Goal: Information Seeking & Learning: Learn about a topic

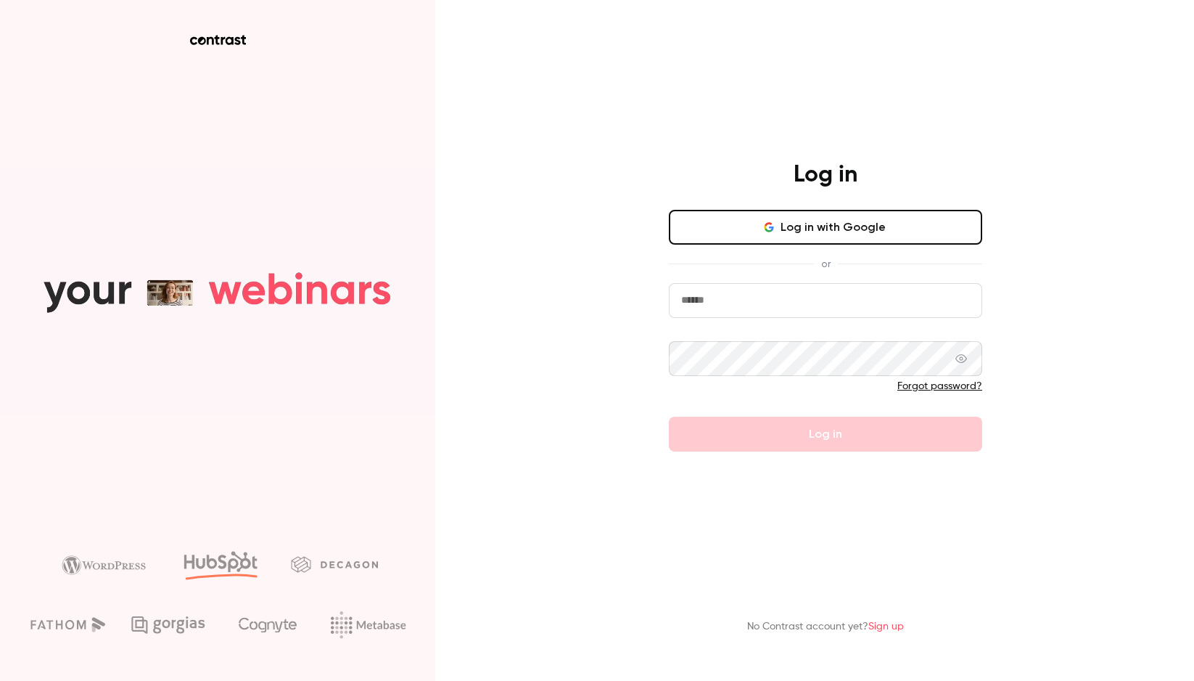
click at [796, 241] on button "Log in with Google" at bounding box center [825, 227] width 313 height 35
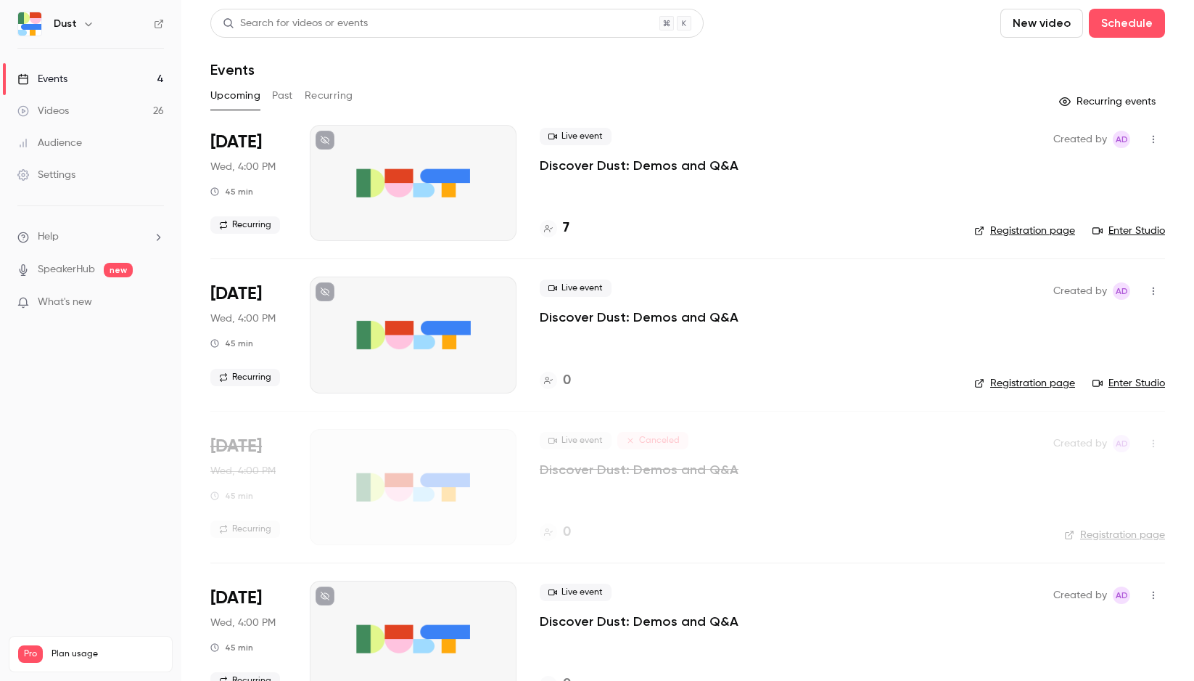
click at [625, 164] on p "Discover Dust: Demos and Q&A" at bounding box center [639, 165] width 199 height 17
click at [282, 89] on button "Past" at bounding box center [282, 95] width 21 height 23
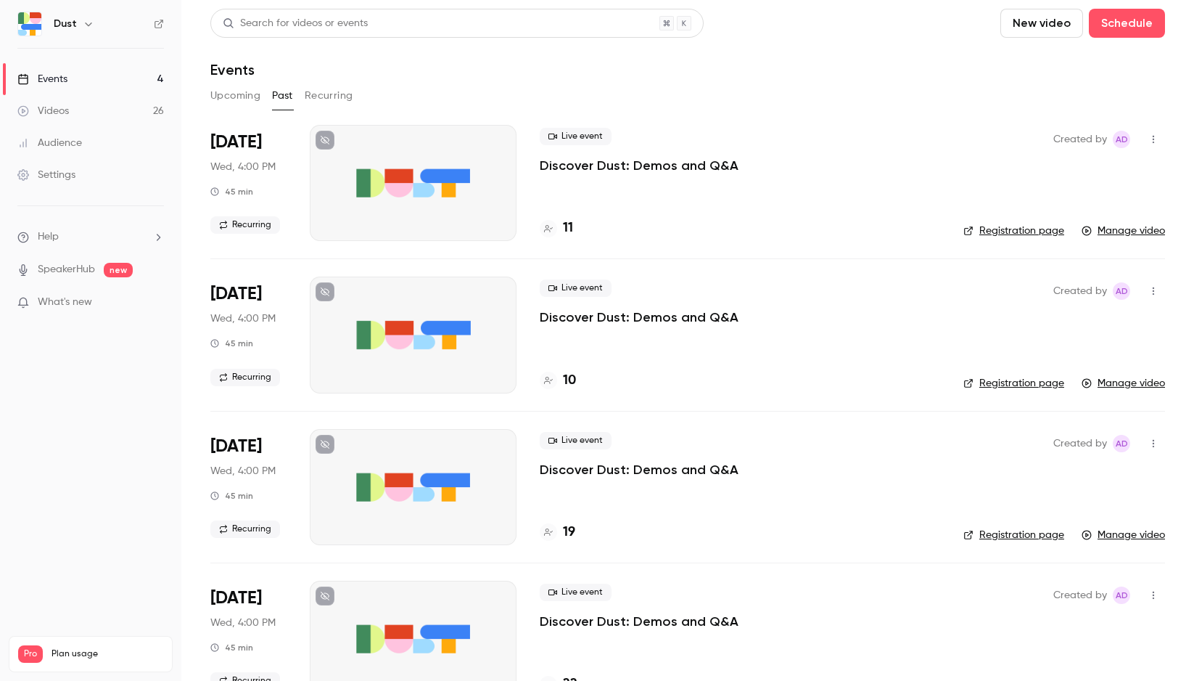
click at [641, 163] on p "Discover Dust: Demos and Q&A" at bounding box center [639, 165] width 199 height 17
click at [603, 158] on p "Discover Dust: Demos and Q&A" at bounding box center [639, 165] width 199 height 17
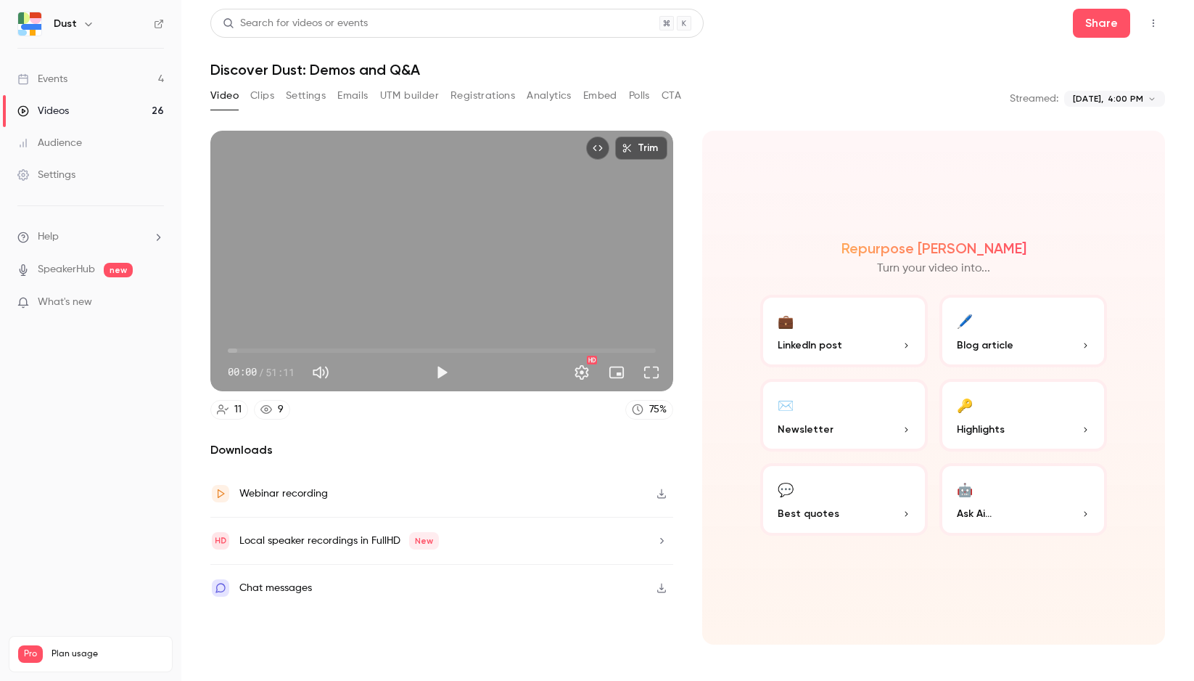
click at [297, 492] on div "Webinar recording" at bounding box center [283, 493] width 89 height 17
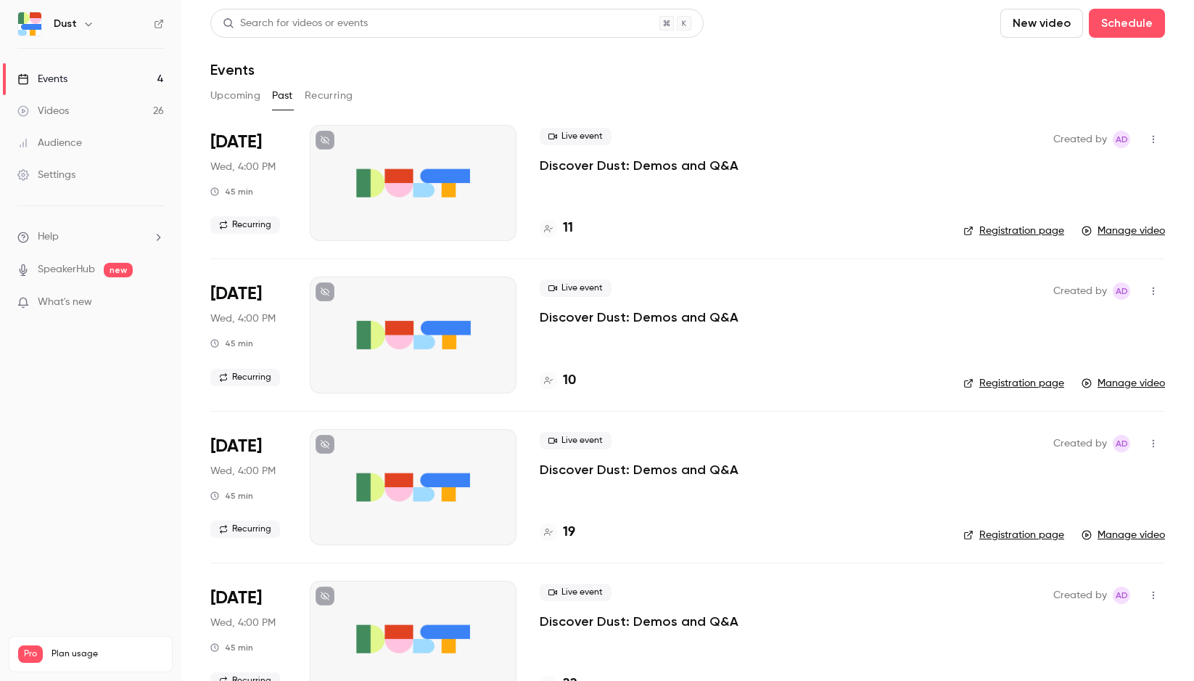
click at [322, 97] on button "Recurring" at bounding box center [329, 95] width 49 height 23
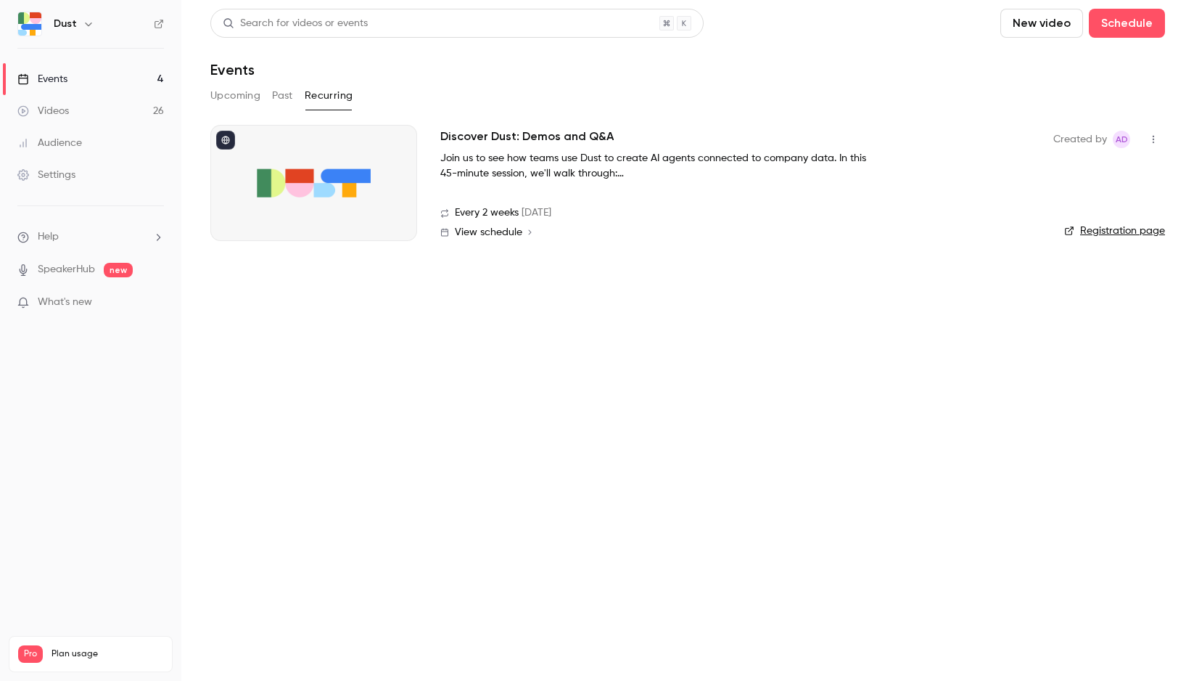
click at [554, 132] on h2 "Discover Dust: Demos and Q&A" at bounding box center [526, 136] width 173 height 17
click at [283, 94] on button "Past" at bounding box center [282, 95] width 21 height 23
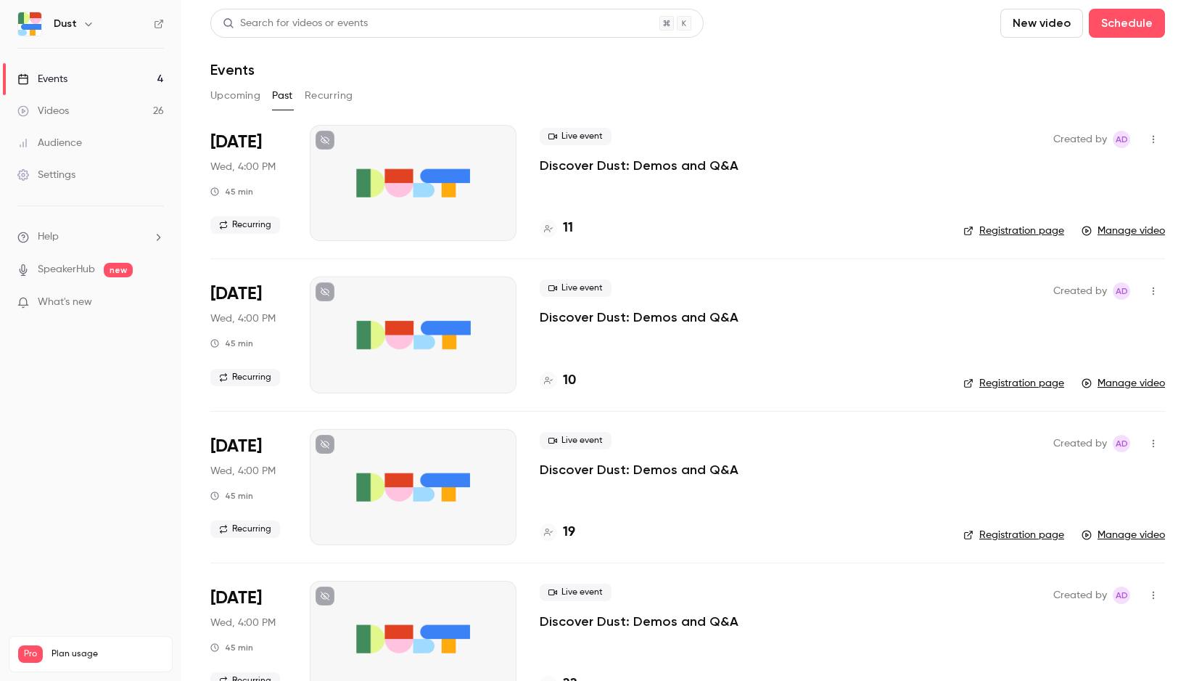
click at [666, 167] on p "Discover Dust: Demos and Q&A" at bounding box center [639, 165] width 199 height 17
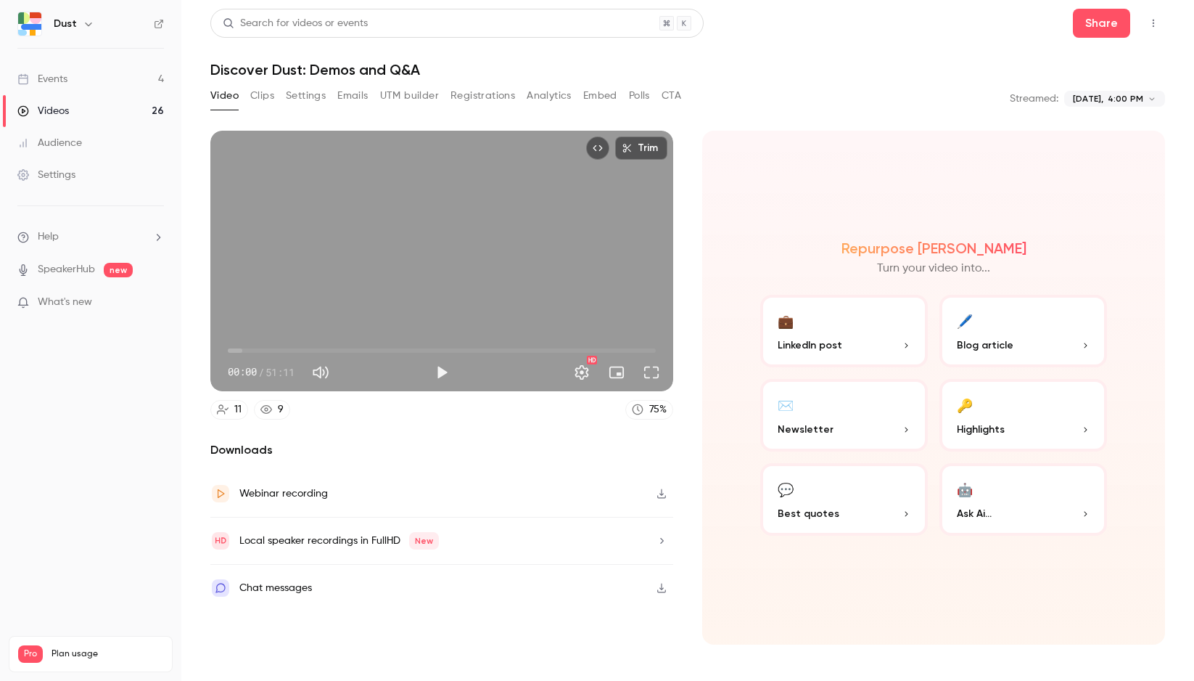
click at [254, 96] on button "Clips" at bounding box center [262, 95] width 24 height 23
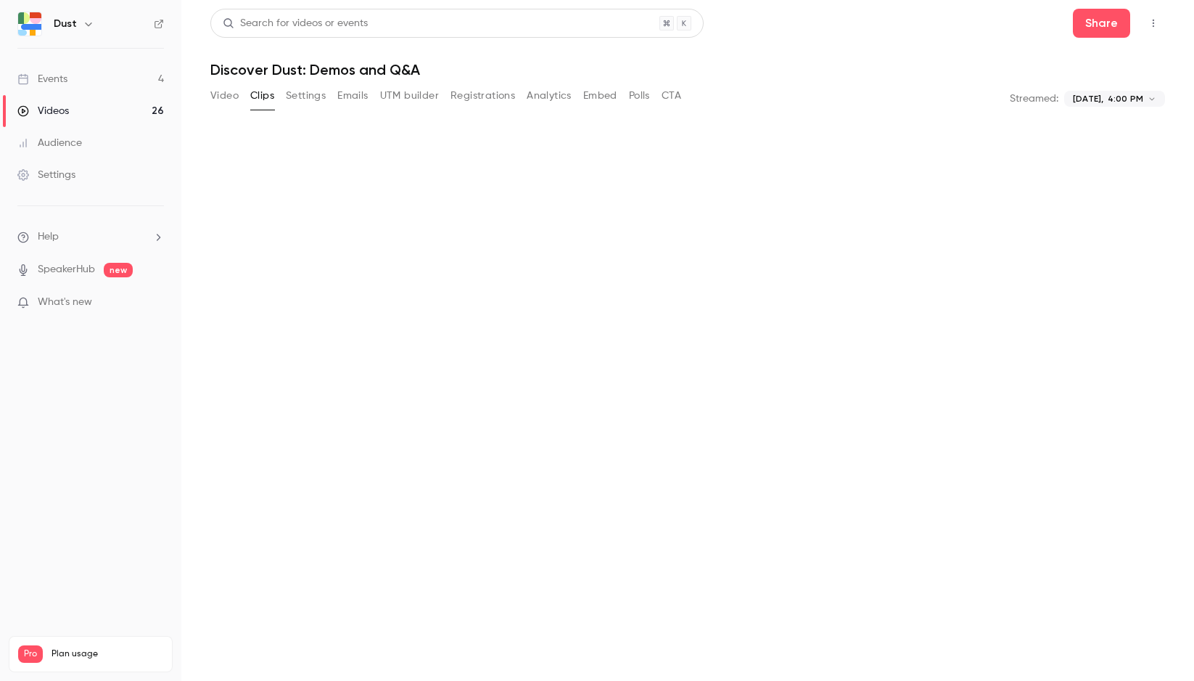
click at [304, 97] on button "Settings" at bounding box center [306, 95] width 40 height 23
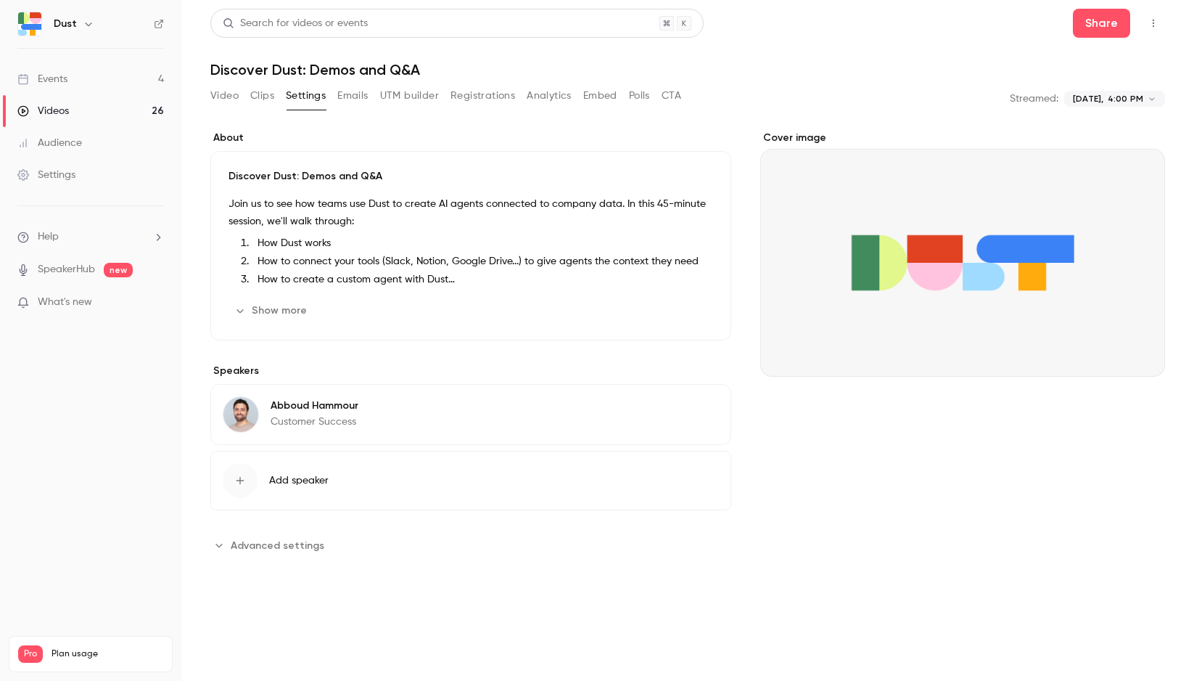
click at [355, 89] on button "Emails" at bounding box center [352, 95] width 30 height 23
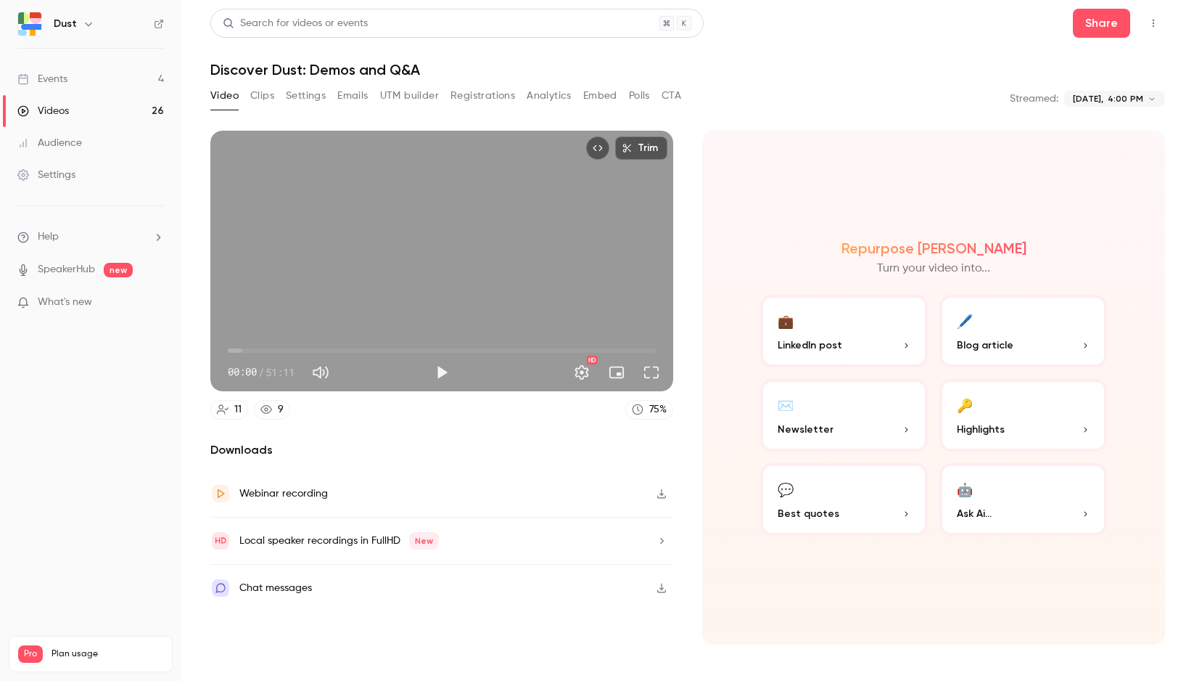
click at [283, 493] on div "Webinar recording" at bounding box center [283, 493] width 89 height 17
click at [81, 485] on nav "Dust Events 4 Videos 26 Audience Settings Help SpeakerHub new What's new Pro Pl…" at bounding box center [90, 340] width 181 height 681
click at [104, 110] on link "Videos 26" at bounding box center [90, 111] width 181 height 32
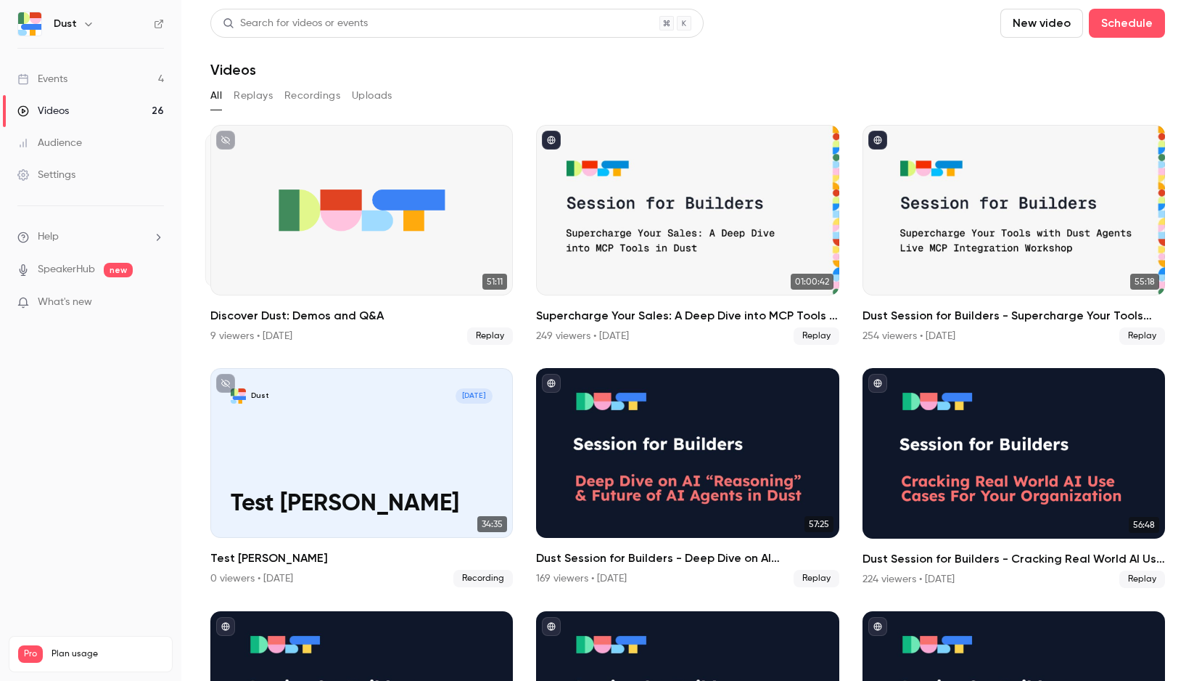
click at [329, 94] on button "Recordings" at bounding box center [312, 95] width 56 height 23
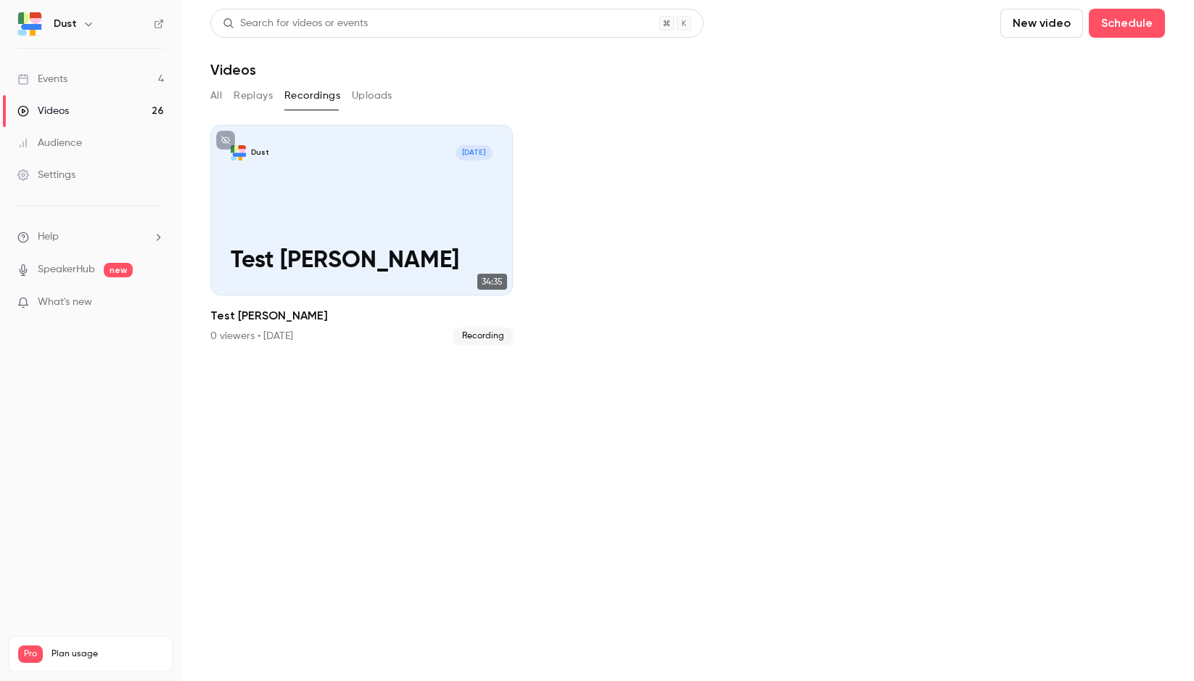
click at [367, 97] on button "Uploads" at bounding box center [372, 95] width 41 height 23
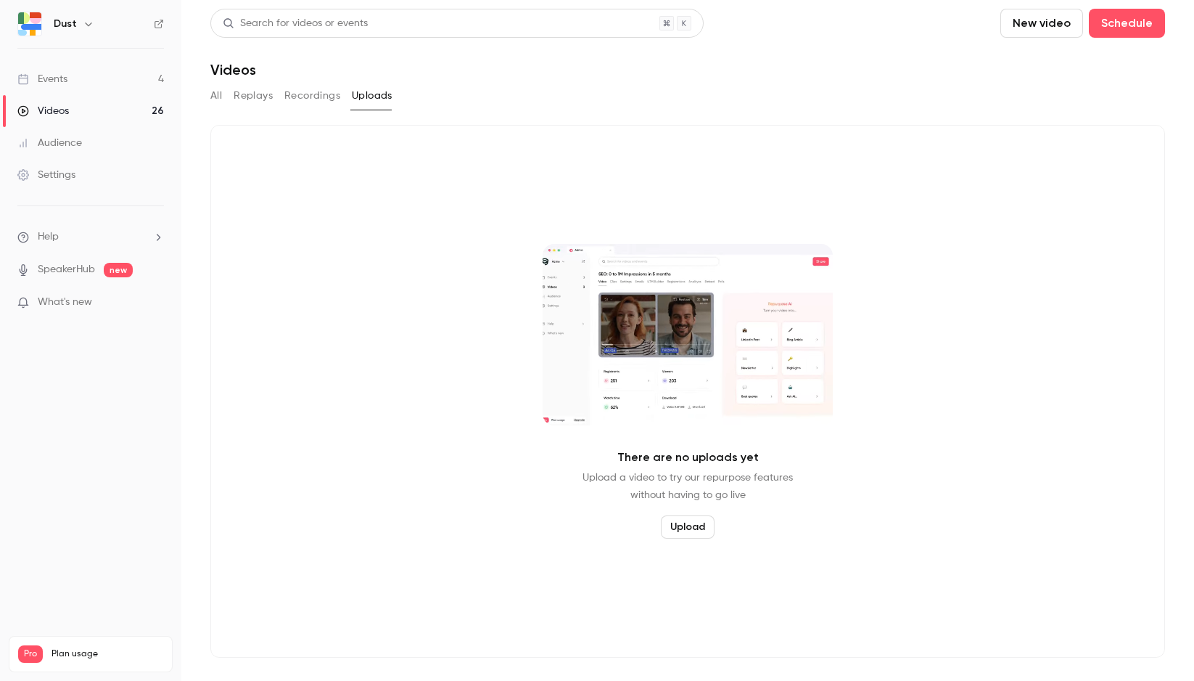
click at [321, 99] on button "Recordings" at bounding box center [312, 95] width 56 height 23
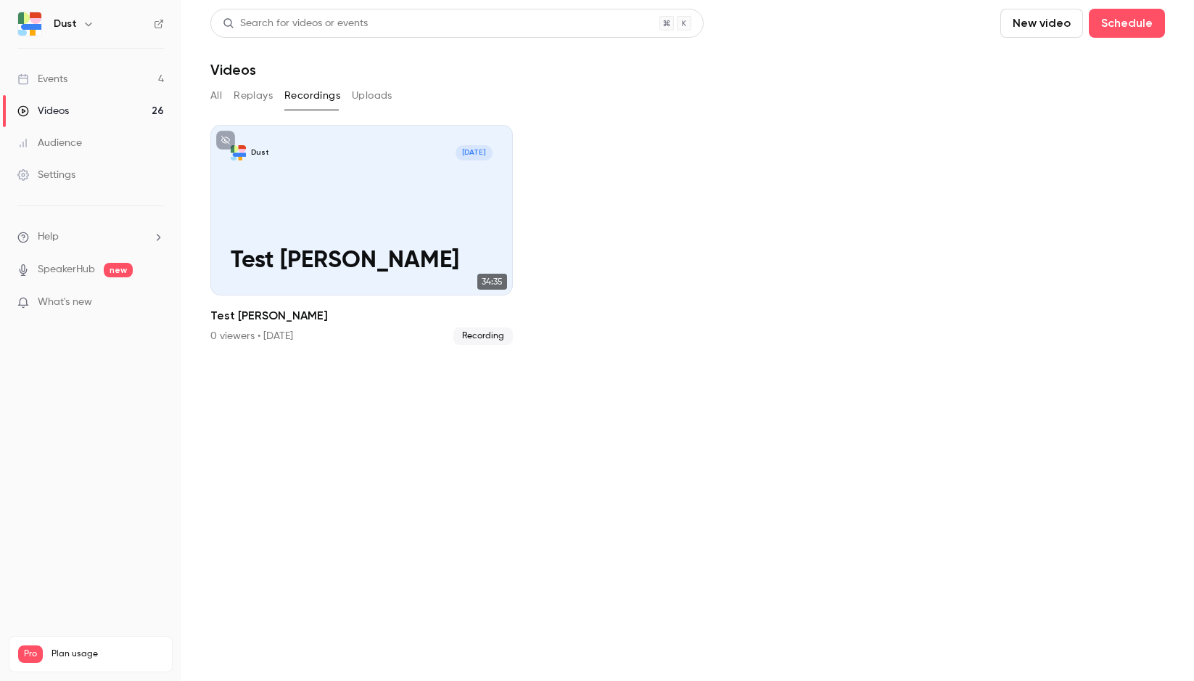
click at [255, 96] on button "Replays" at bounding box center [253, 95] width 39 height 23
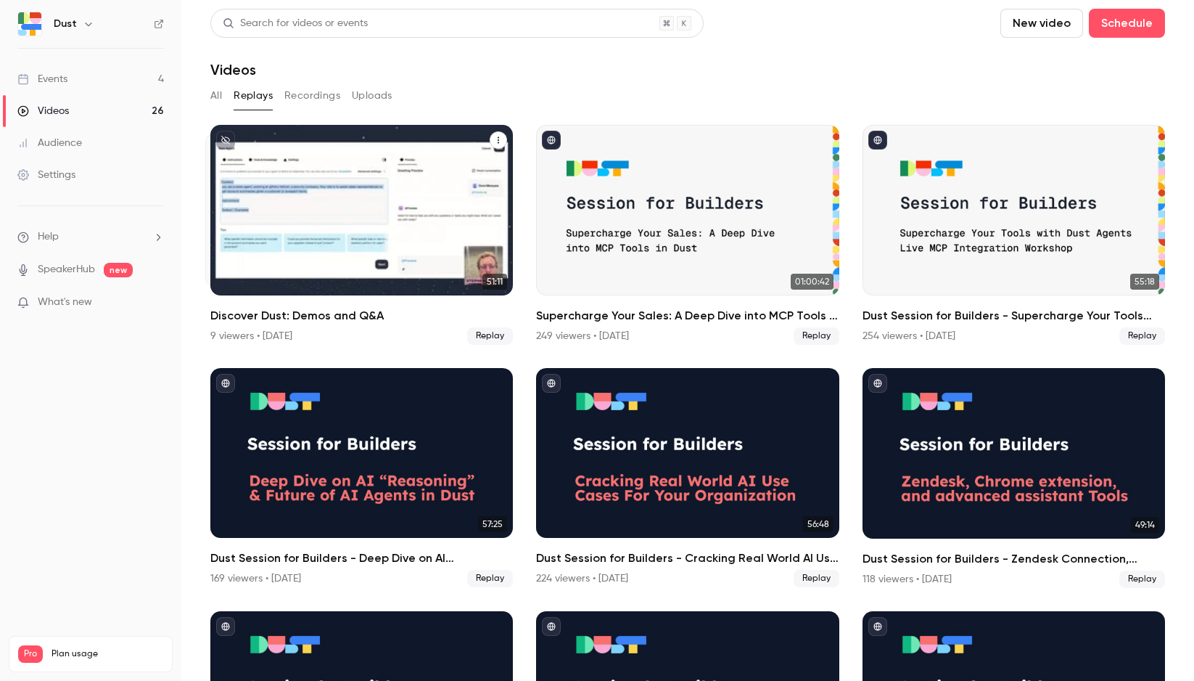
click at [332, 313] on h2 "Discover Dust: Demos and Q&A" at bounding box center [361, 315] width 303 height 17
click at [278, 313] on h2 "Discover Dust: Demos and Q&A" at bounding box center [361, 315] width 303 height 17
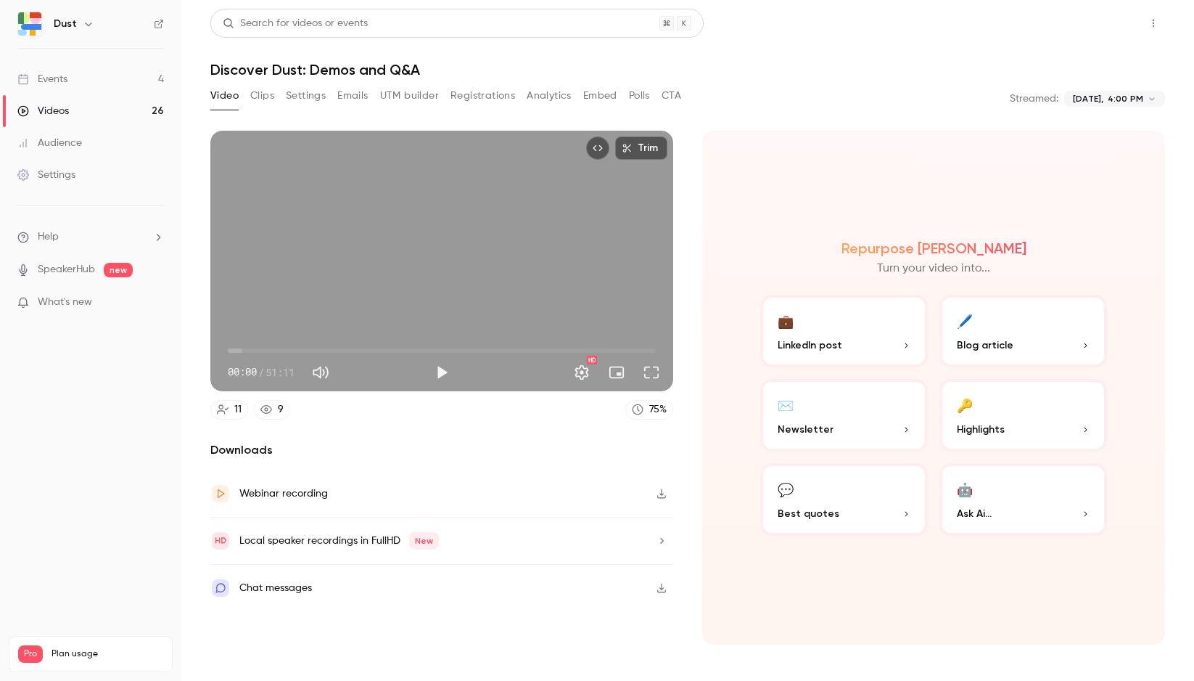
click at [1109, 21] on button "Share" at bounding box center [1101, 23] width 57 height 29
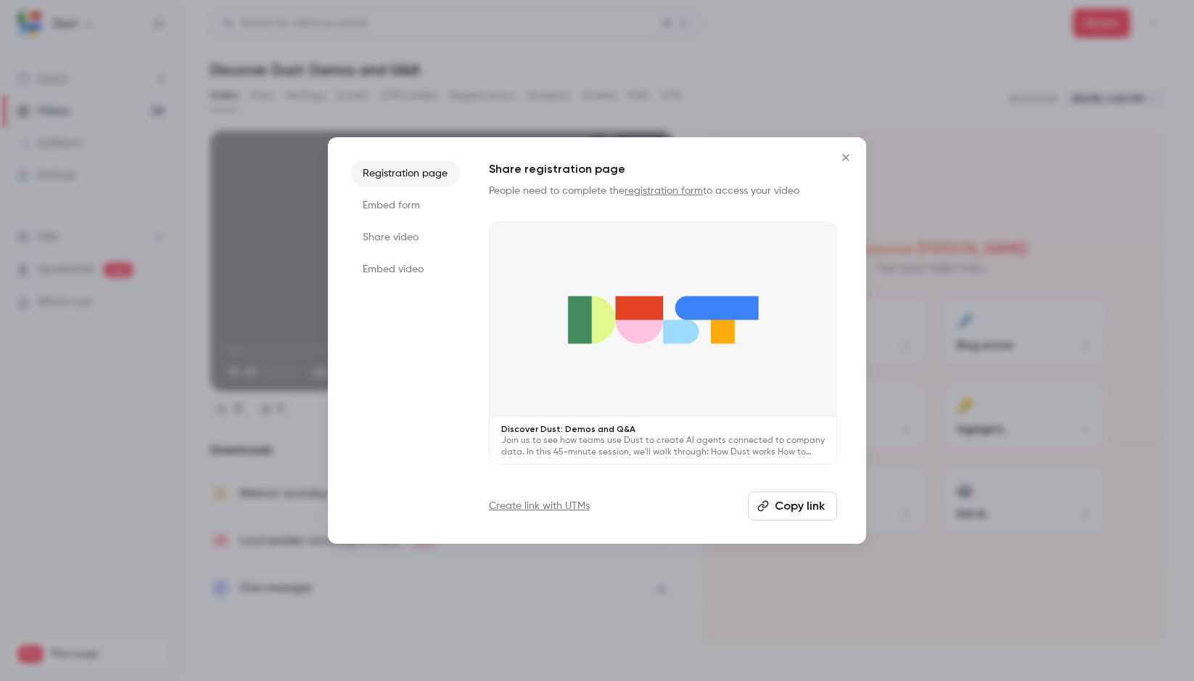
click at [400, 200] on li "Embed form" at bounding box center [405, 205] width 109 height 26
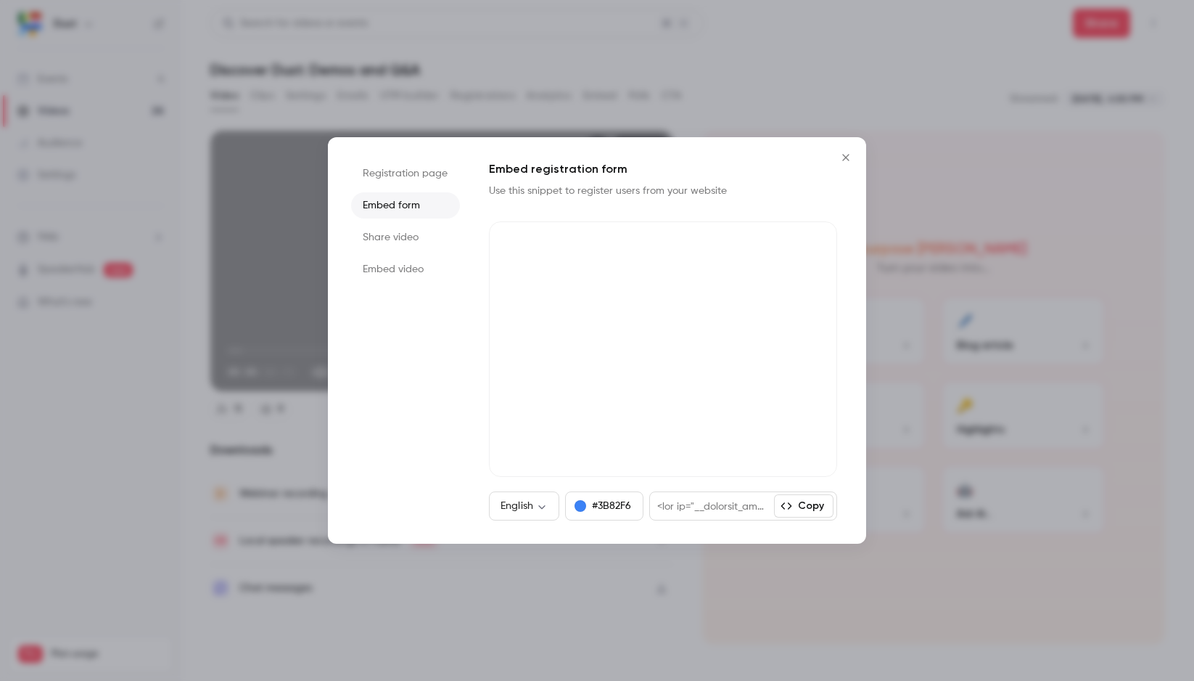
click at [390, 235] on li "Share video" at bounding box center [405, 237] width 109 height 26
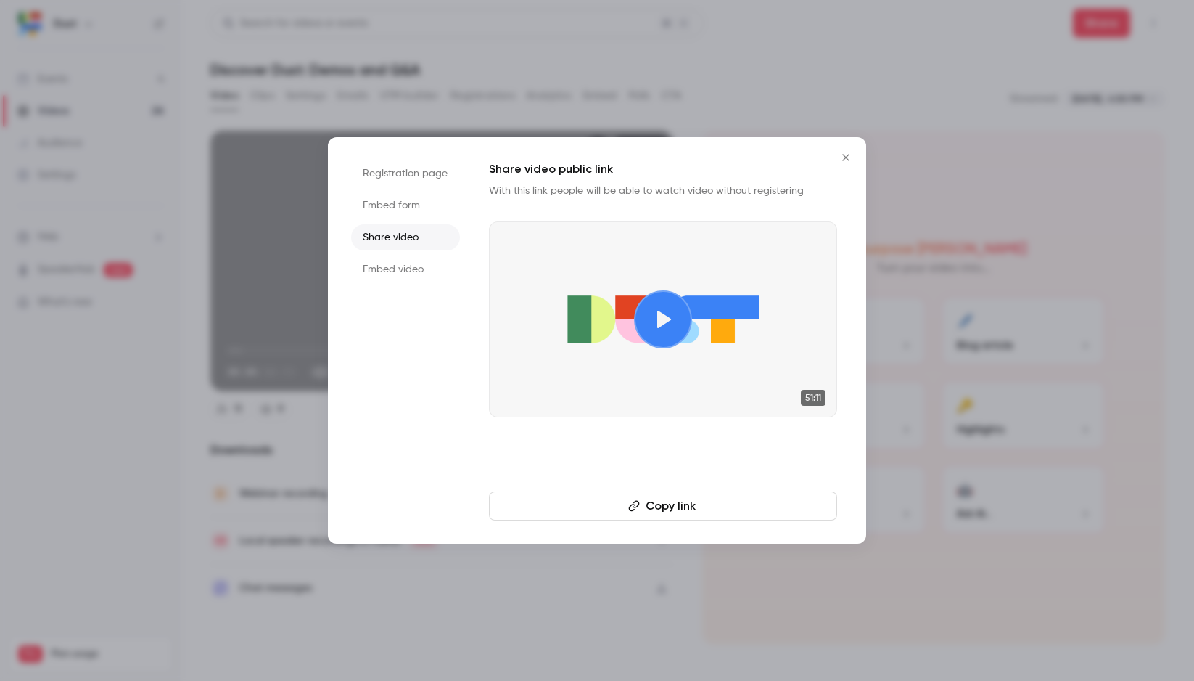
click at [842, 152] on icon "Close" at bounding box center [845, 158] width 17 height 12
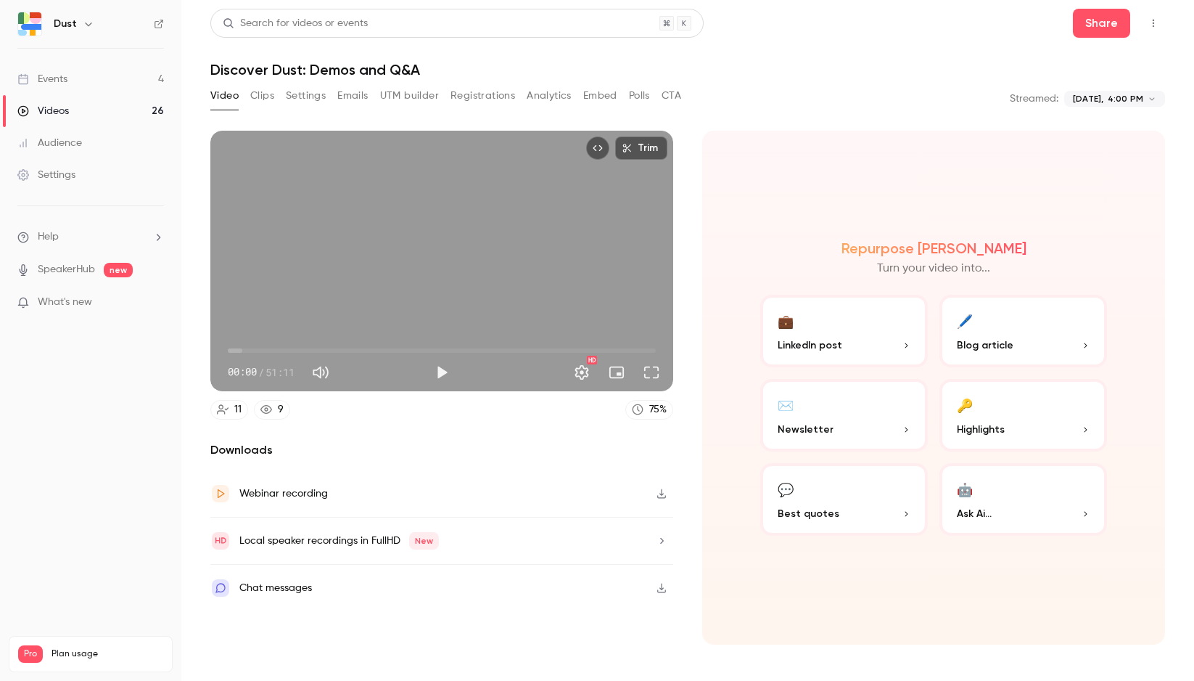
click at [814, 67] on h1 "Discover Dust: Demos and Q&A" at bounding box center [687, 69] width 955 height 17
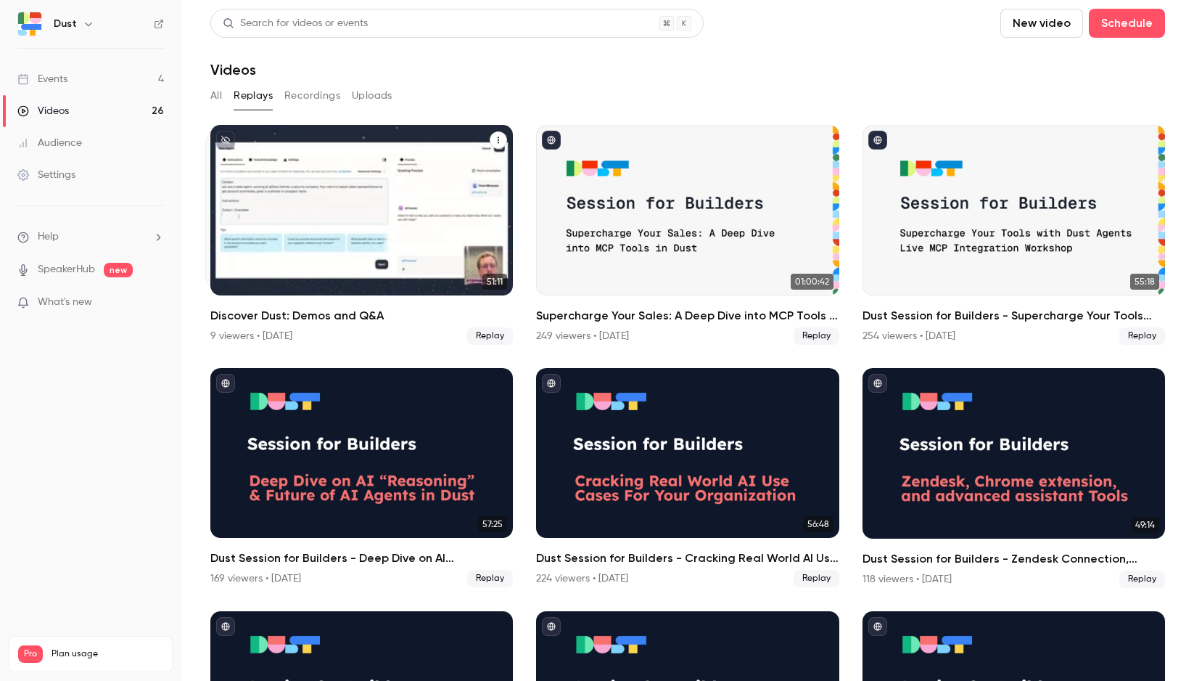
click at [218, 319] on h2 "Discover Dust: Demos and Q&A" at bounding box center [361, 315] width 303 height 17
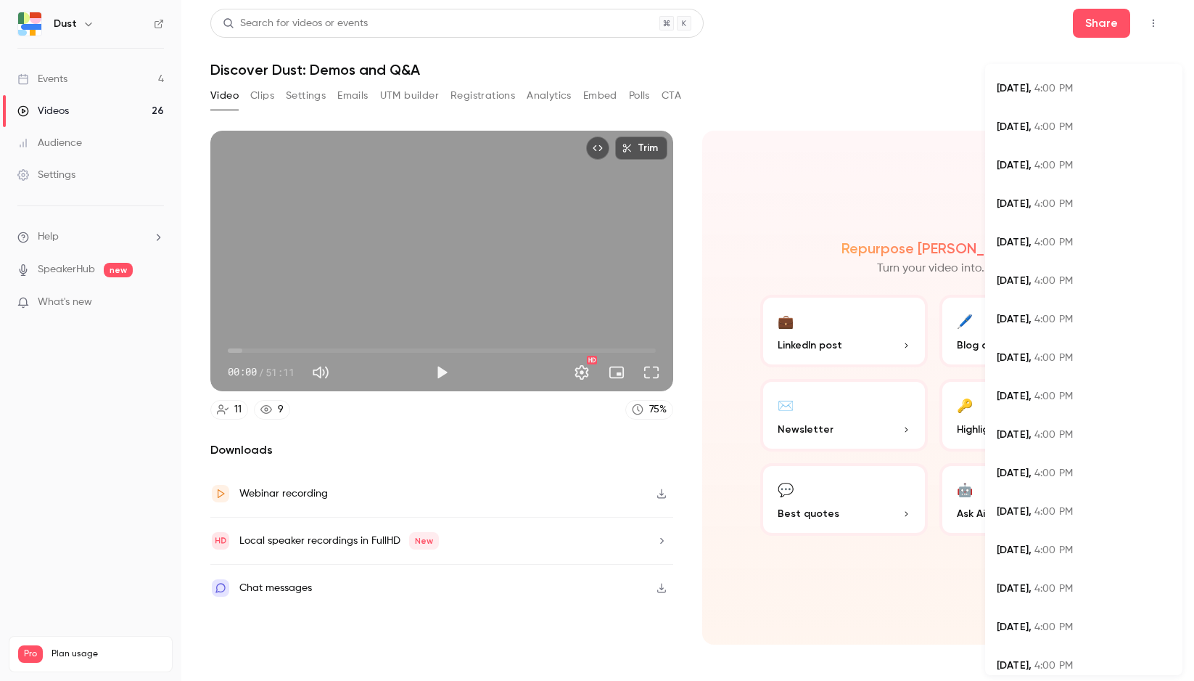
click at [1107, 104] on body "**********" at bounding box center [597, 340] width 1194 height 681
click at [909, 88] on div at bounding box center [597, 340] width 1194 height 681
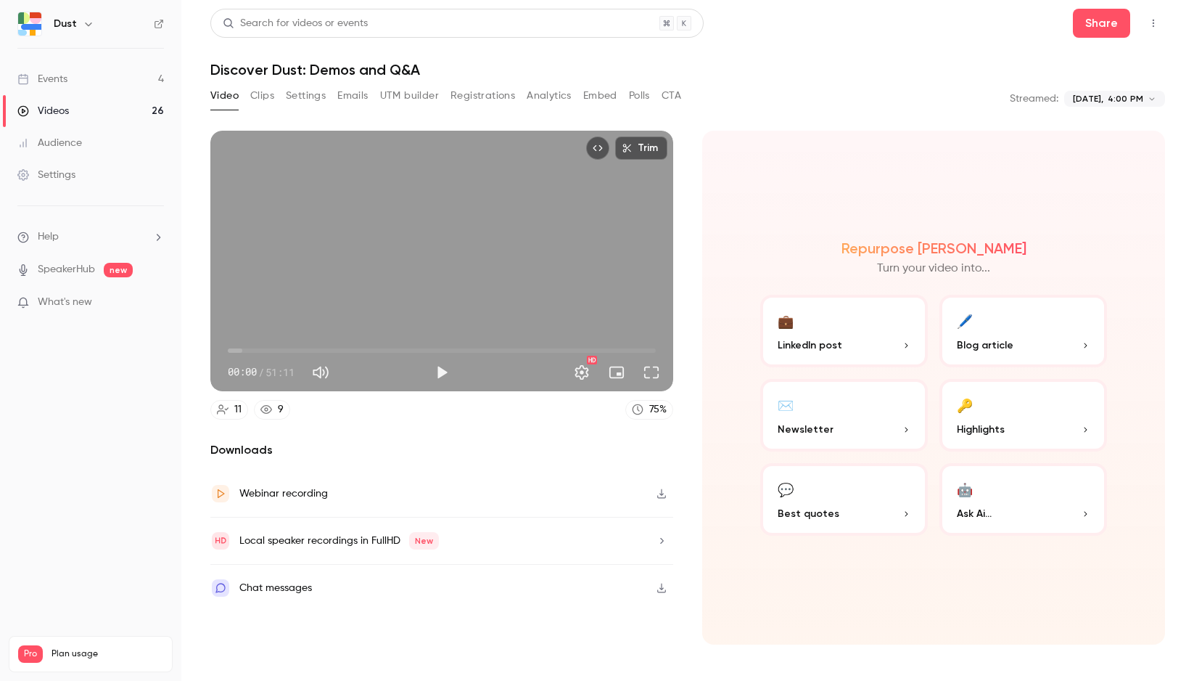
click at [862, 81] on div "**********" at bounding box center [687, 340] width 955 height 663
